Goal: Task Accomplishment & Management: Manage account settings

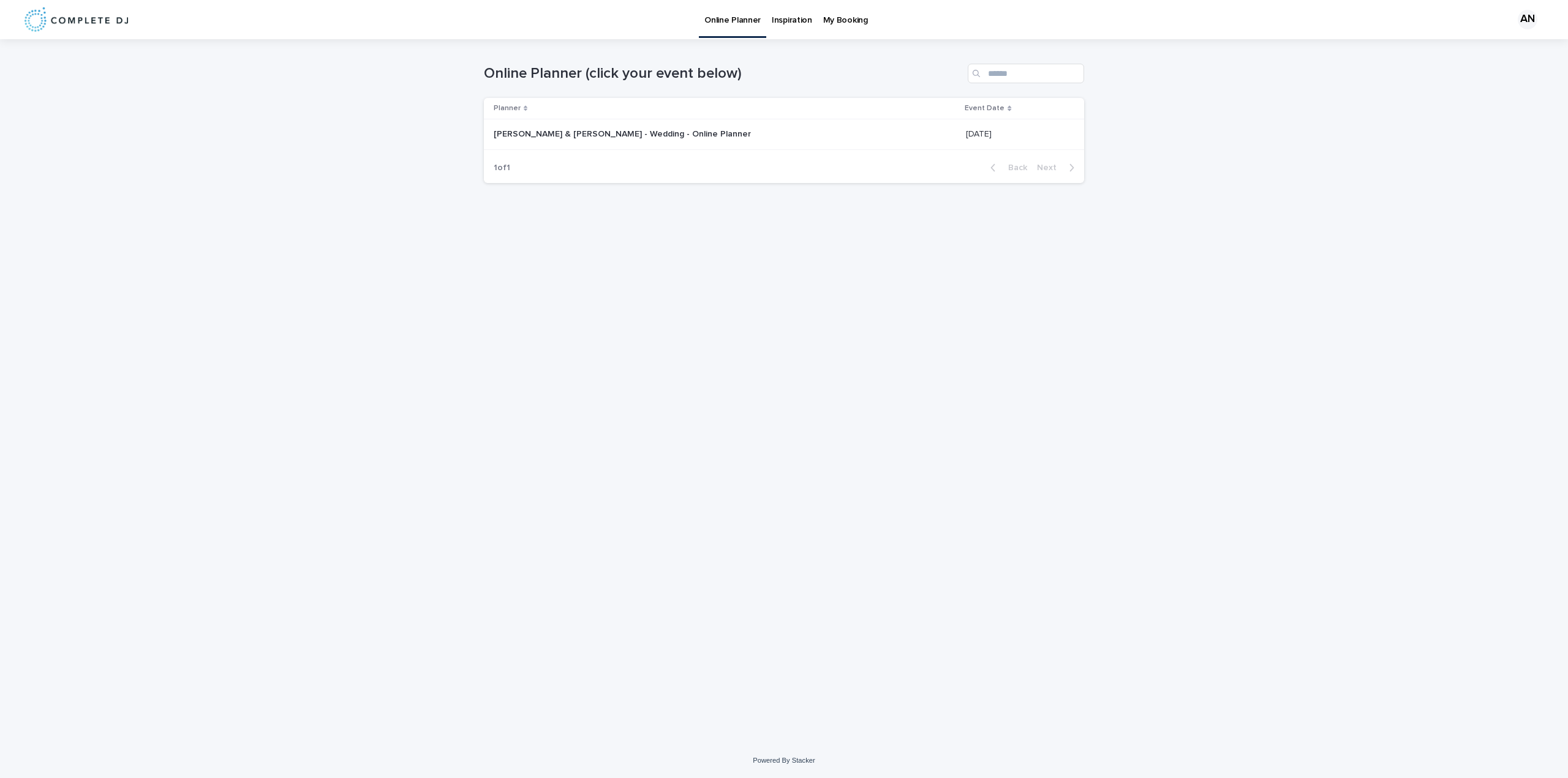
click at [591, 138] on p "[PERSON_NAME] & [PERSON_NAME] - Wedding - Online Planner" at bounding box center [623, 133] width 260 height 13
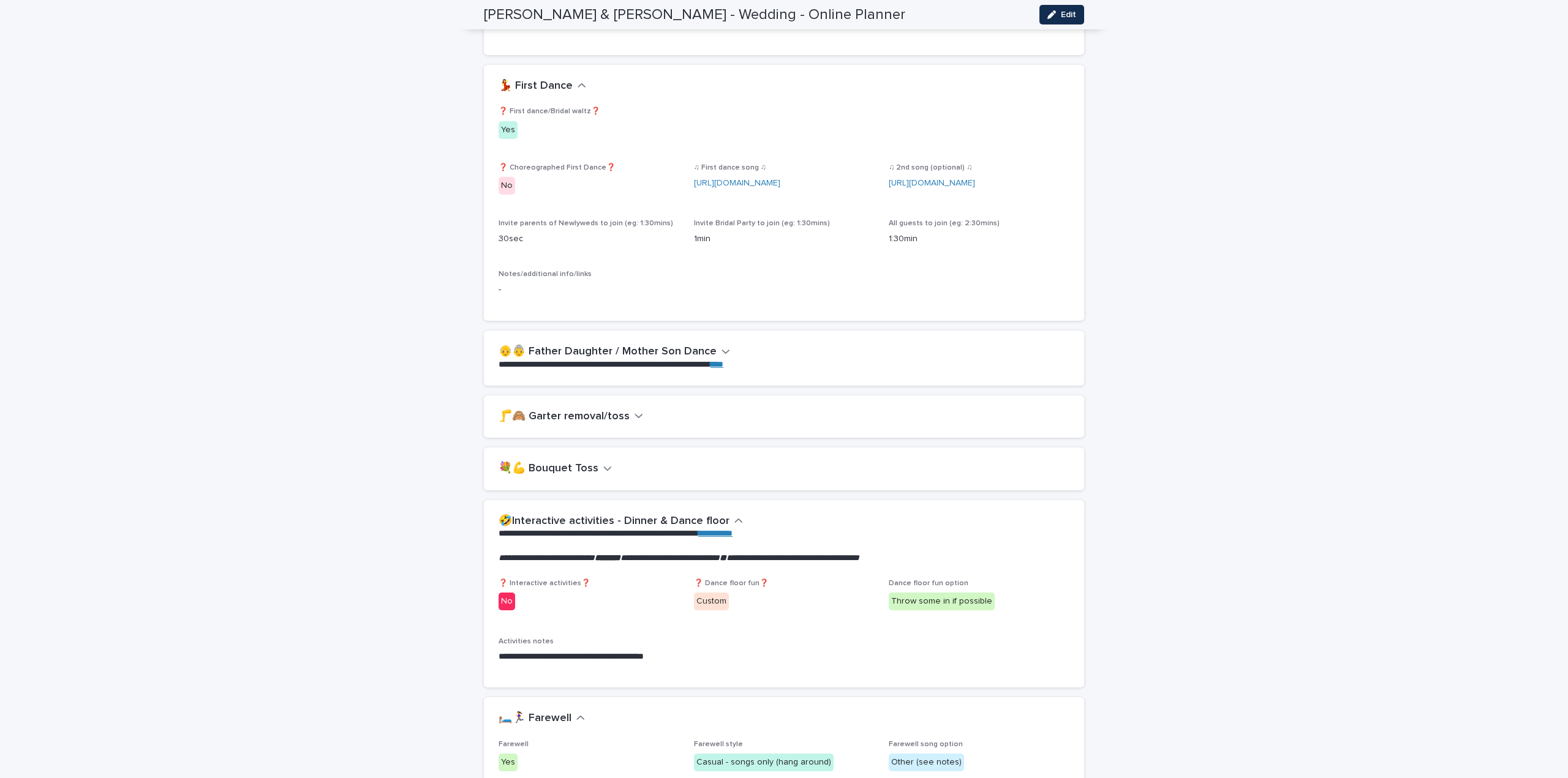
scroll to position [1959, 0]
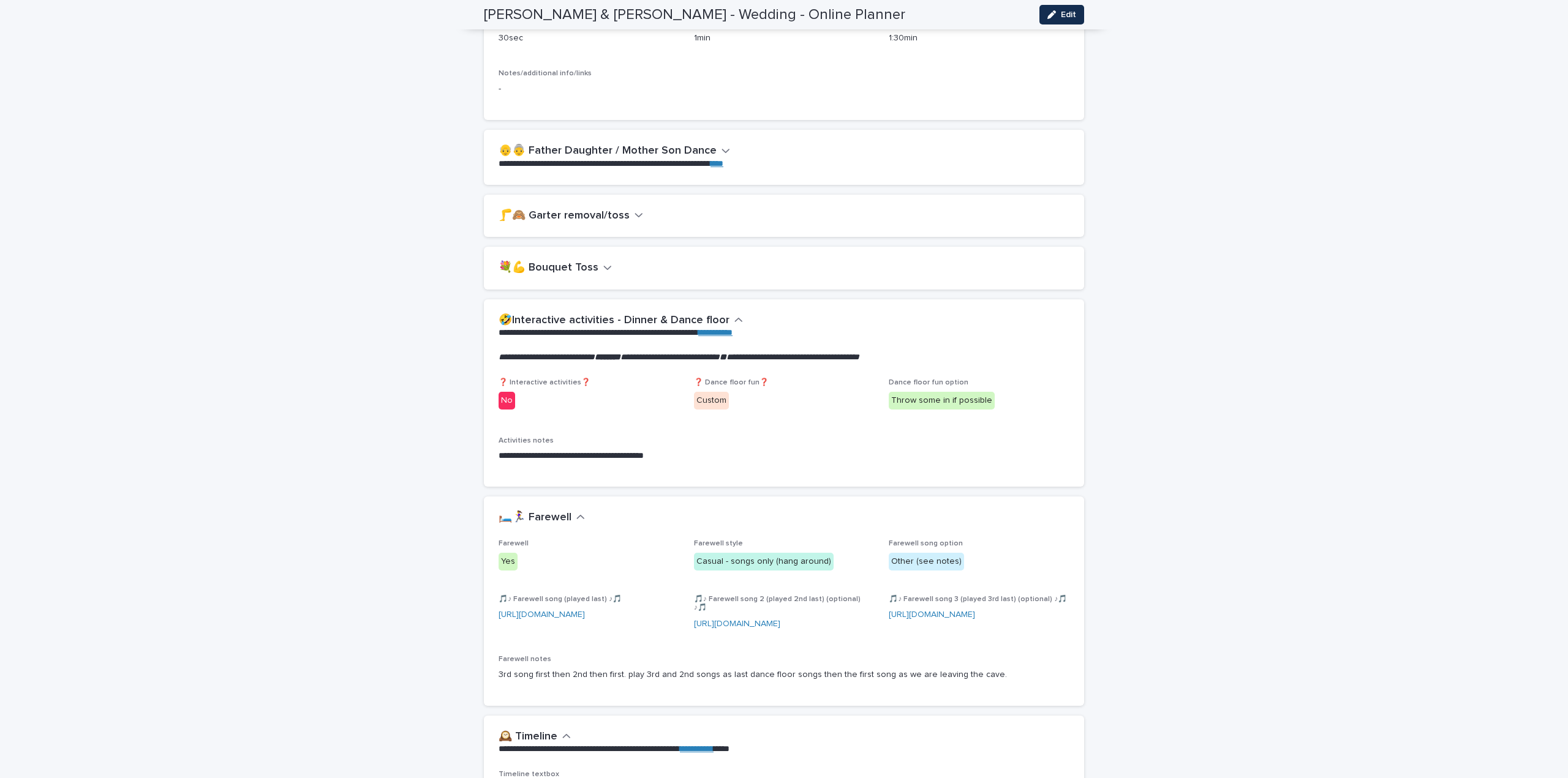
click at [635, 220] on icon "button" at bounding box center [639, 214] width 9 height 11
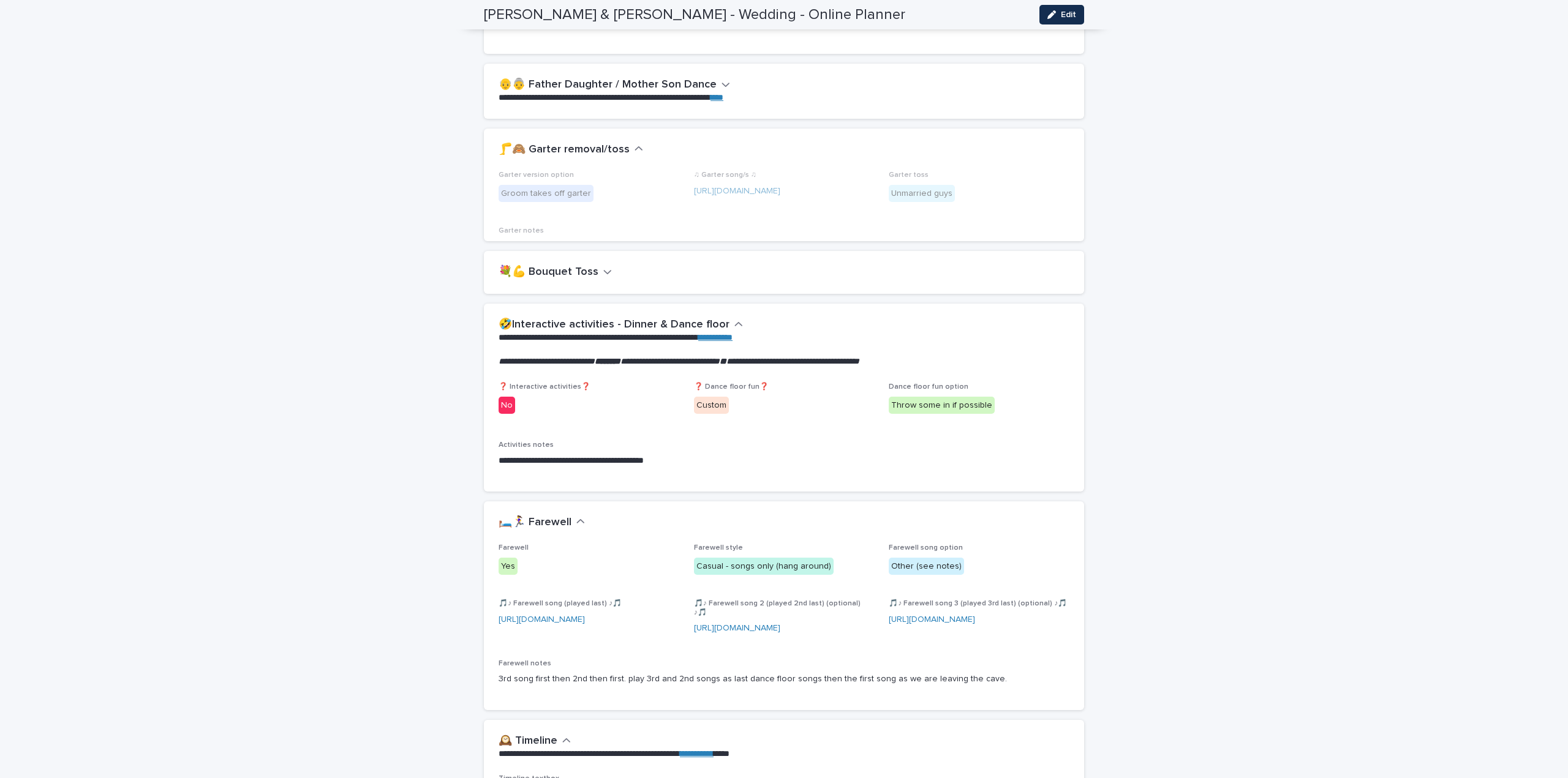
scroll to position [2148, 0]
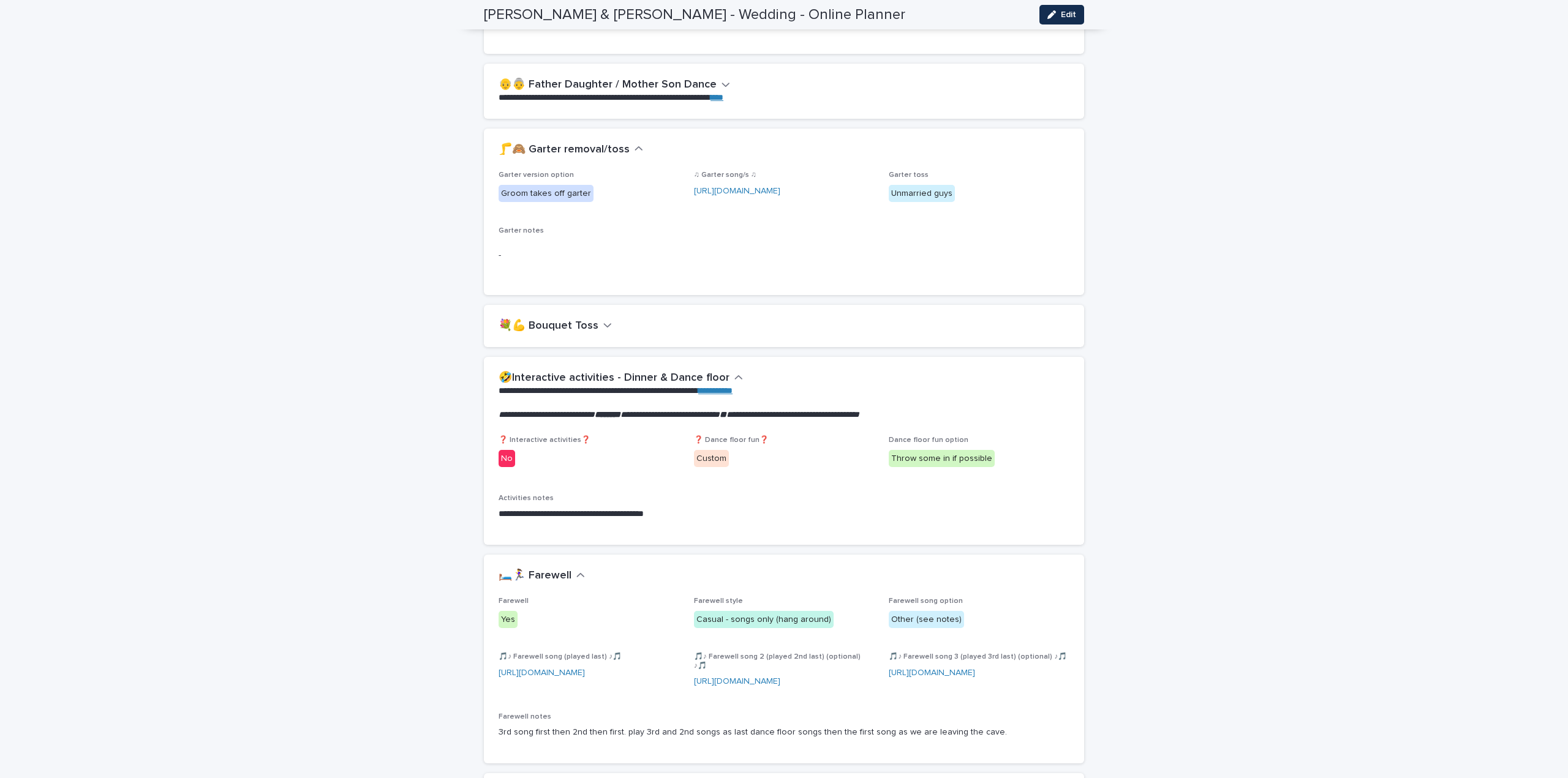
click at [634, 154] on icon "button" at bounding box center [639, 148] width 9 height 11
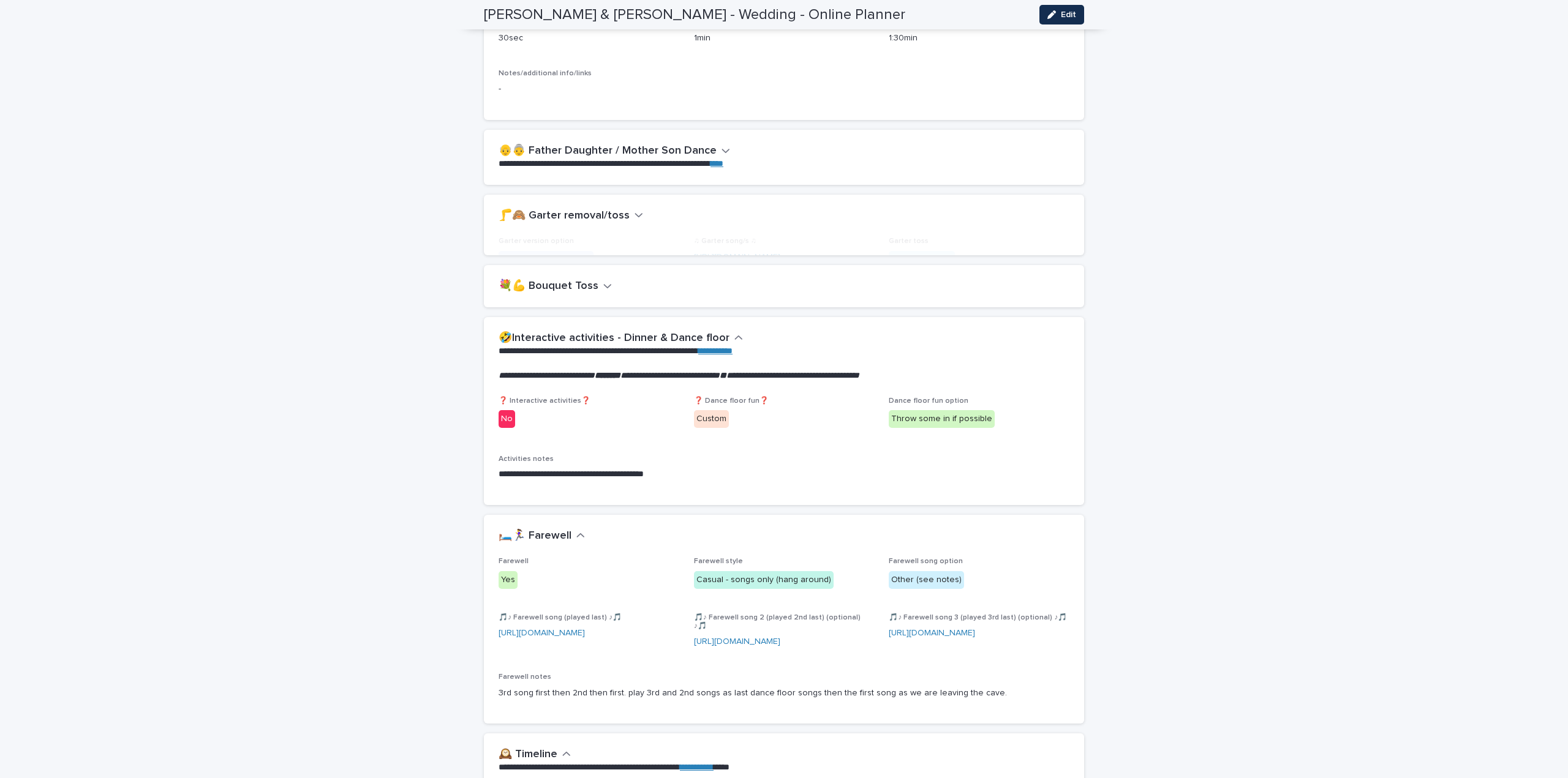
scroll to position [2082, 0]
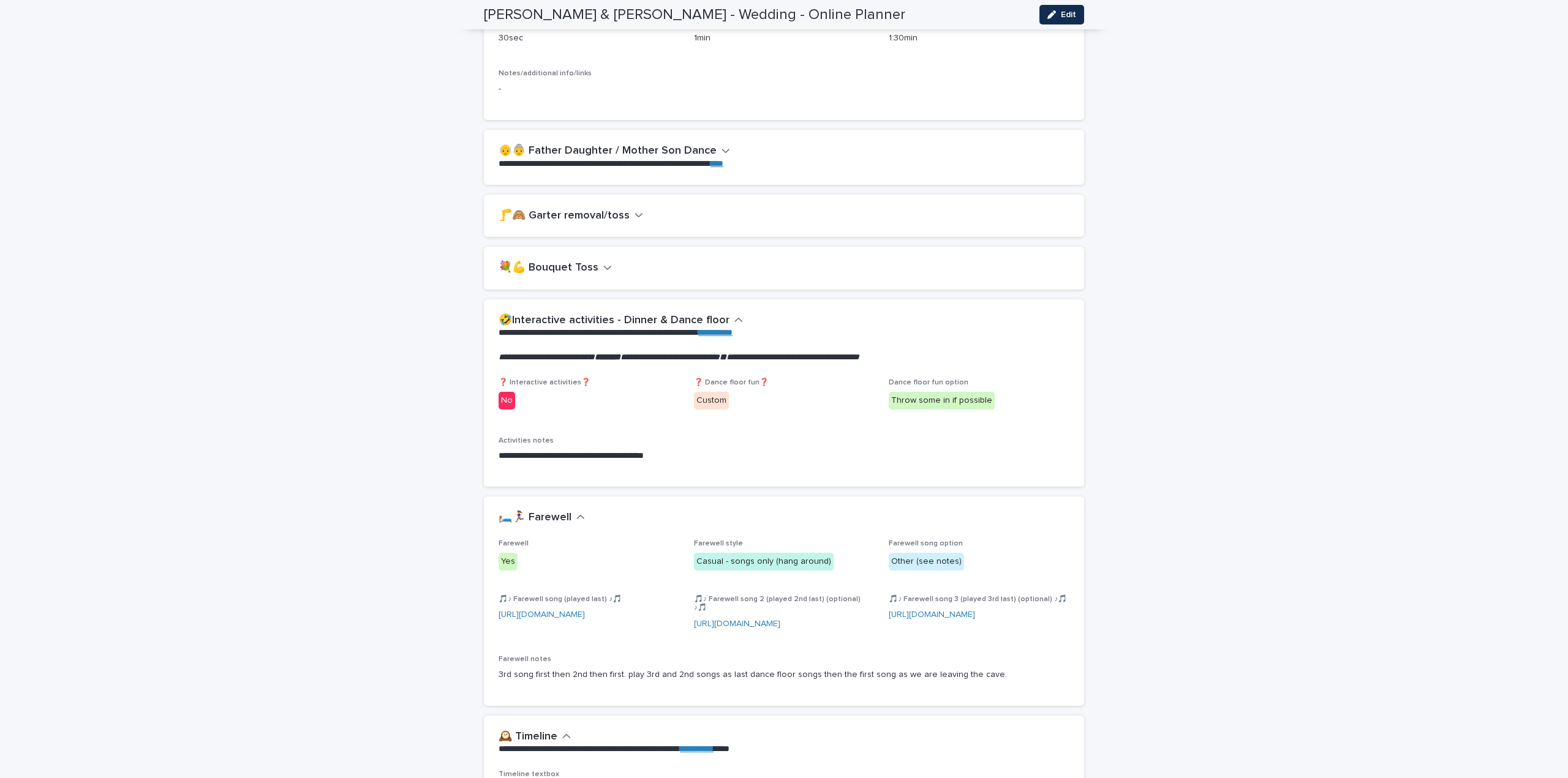
click at [723, 170] on div "**********" at bounding box center [782, 156] width 566 height 25
click at [722, 156] on icon "button" at bounding box center [726, 150] width 9 height 11
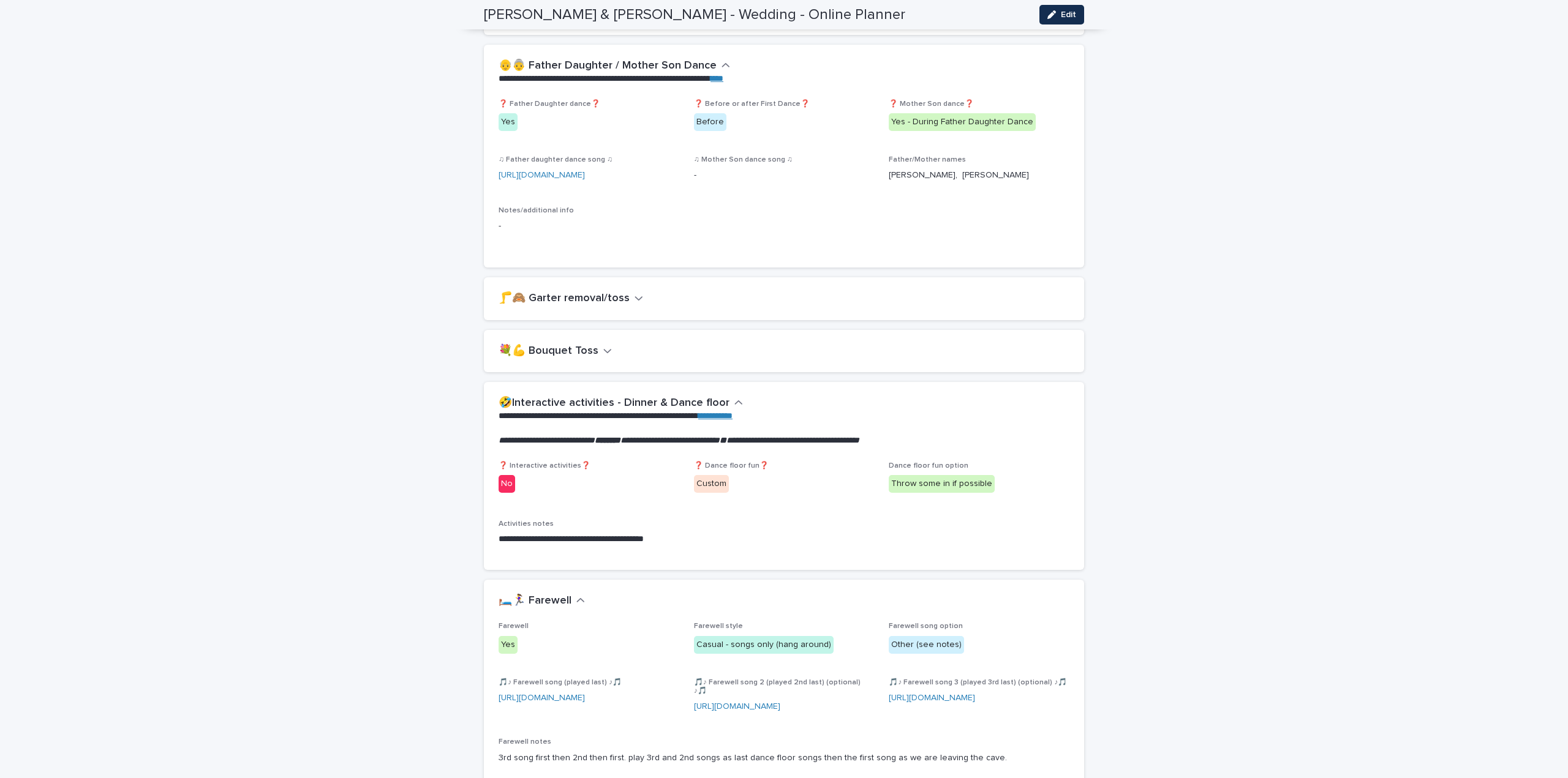
scroll to position [2167, 0]
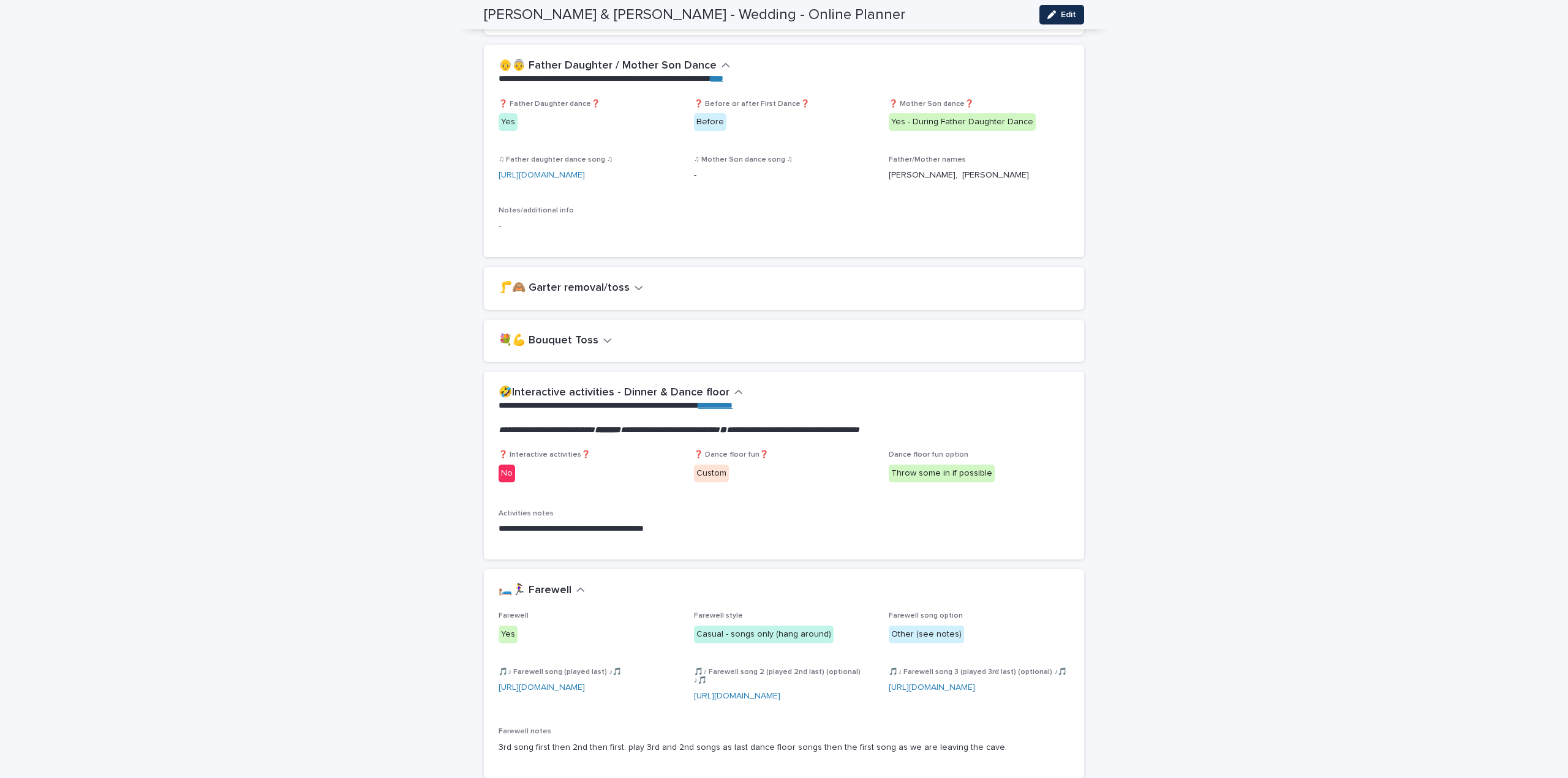
click at [722, 71] on icon "button" at bounding box center [726, 65] width 9 height 11
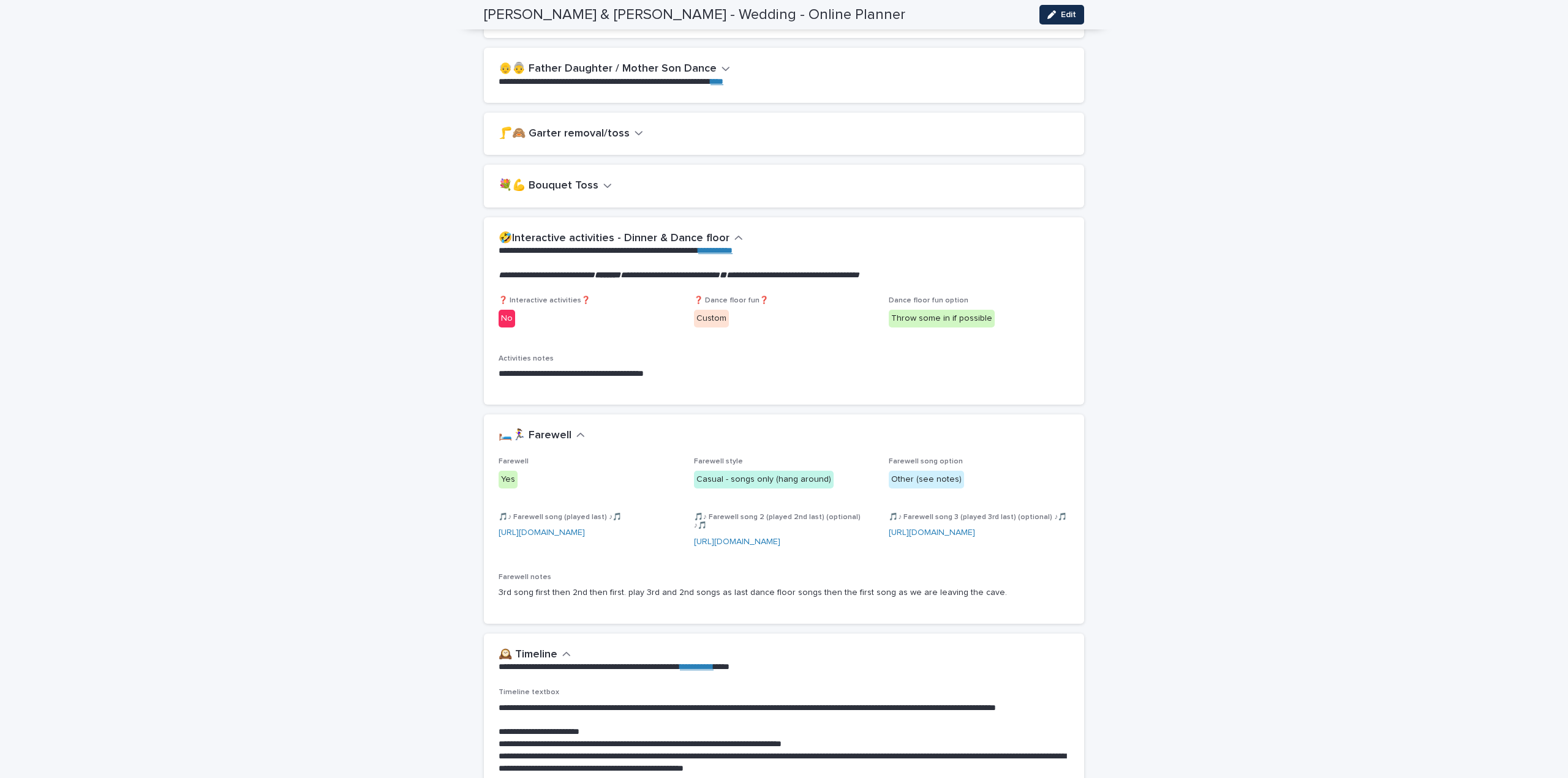
scroll to position [2159, 0]
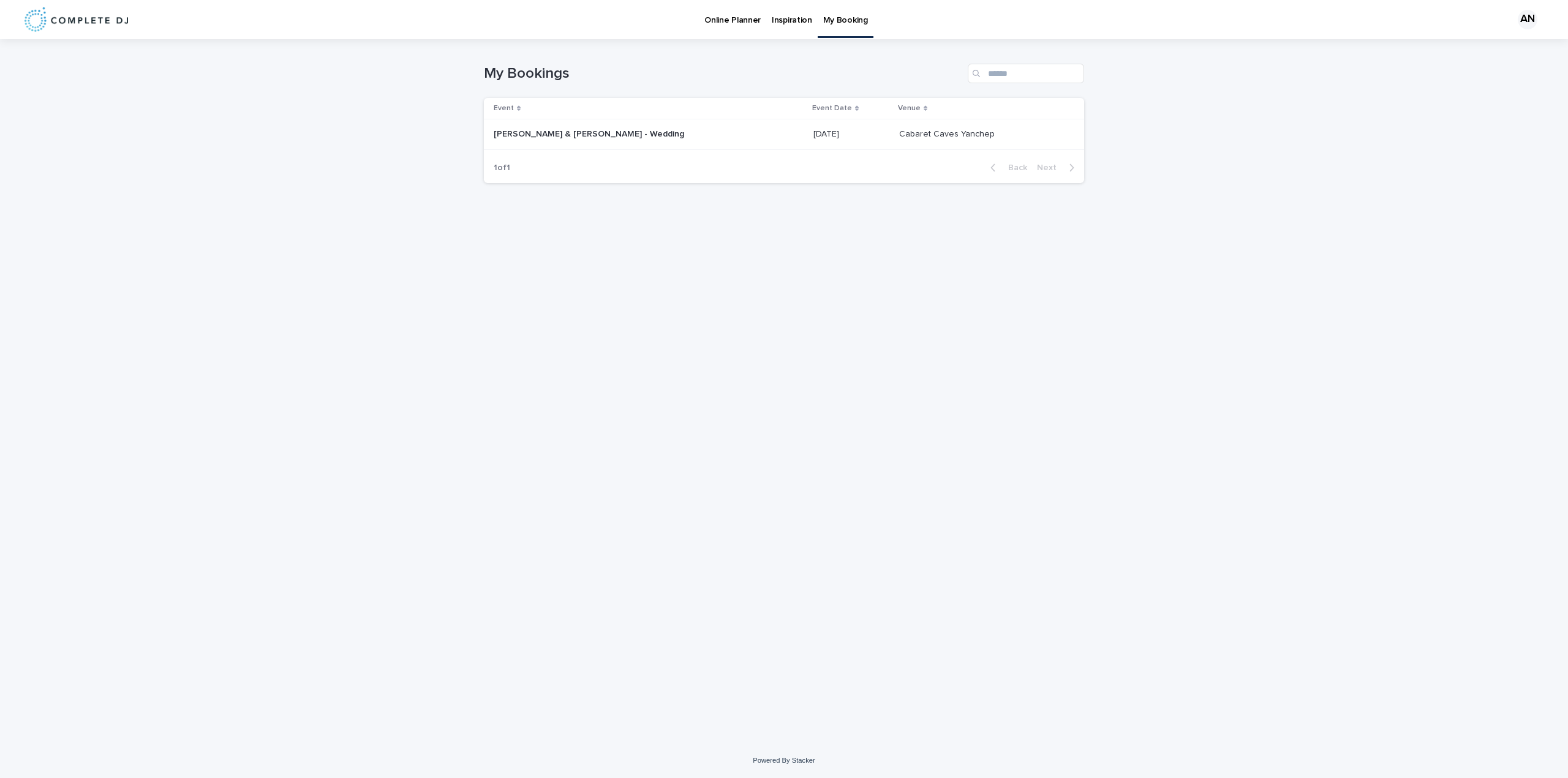
click at [596, 135] on p at bounding box center [596, 135] width 204 height 10
